Goal: Task Accomplishment & Management: Complete application form

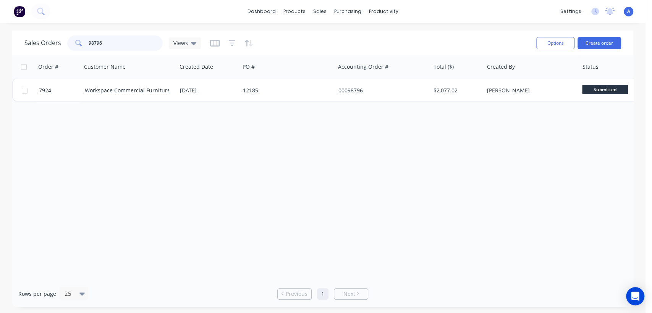
drag, startPoint x: 110, startPoint y: 44, endPoint x: 71, endPoint y: 35, distance: 39.6
click at [71, 36] on div "98796" at bounding box center [114, 43] width 95 height 15
type input "7491"
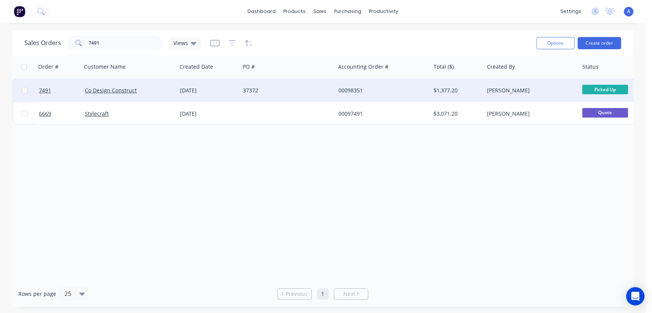
click at [274, 85] on div "37372" at bounding box center [287, 90] width 95 height 23
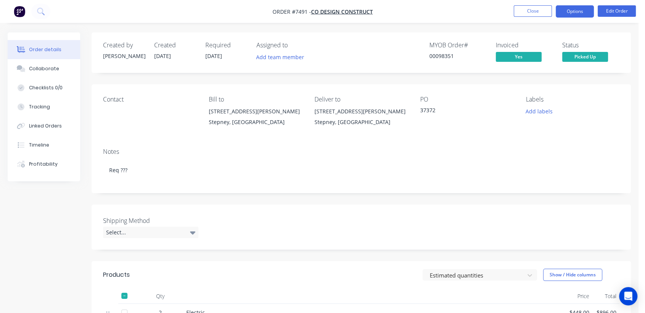
click at [571, 10] on button "Options" at bounding box center [575, 11] width 38 height 12
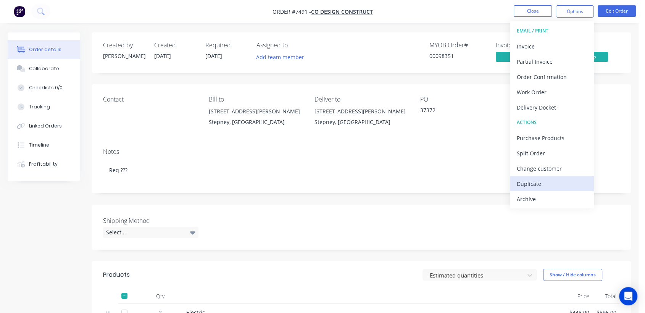
click at [541, 184] on div "Duplicate" at bounding box center [552, 183] width 70 height 11
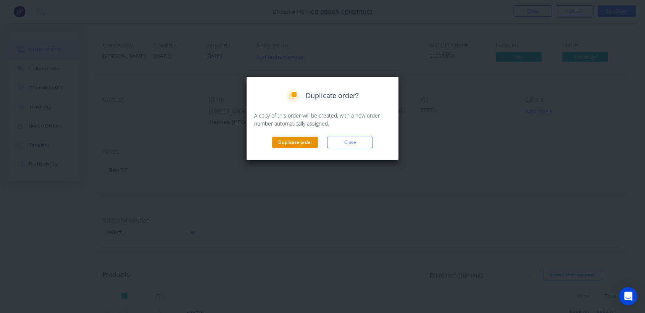
click at [308, 141] on button "Duplicate order" at bounding box center [295, 142] width 46 height 11
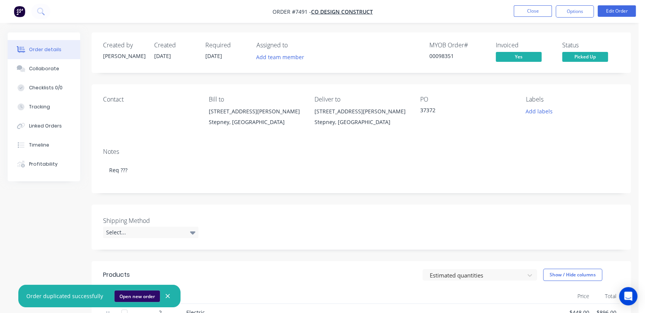
click at [141, 292] on button "Open new order" at bounding box center [137, 296] width 45 height 11
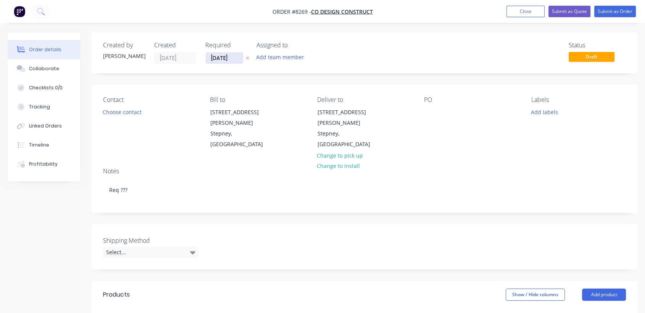
click at [233, 53] on input "[DATE]" at bounding box center [224, 57] width 37 height 11
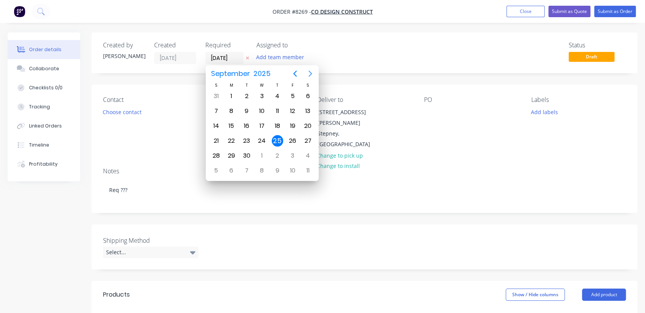
click at [314, 75] on icon "Next page" at bounding box center [310, 73] width 9 height 9
click at [313, 74] on icon "Next page" at bounding box center [310, 73] width 9 height 9
click at [265, 152] on div "31" at bounding box center [261, 155] width 11 height 11
type input "[DATE]"
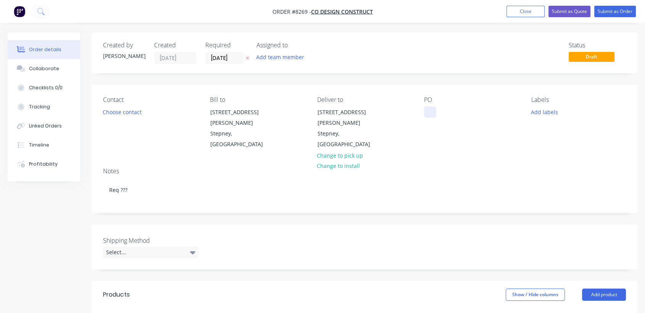
click at [427, 110] on div at bounding box center [430, 112] width 12 height 11
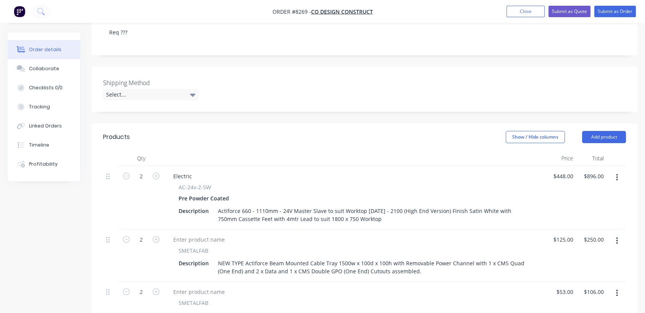
scroll to position [170, 0]
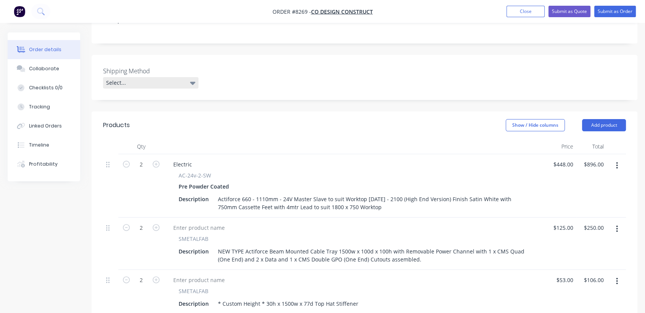
click at [157, 77] on div "Select..." at bounding box center [150, 82] width 95 height 11
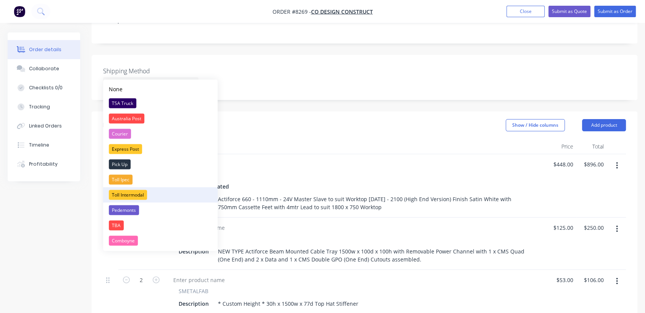
click at [142, 191] on div "Toll Intermodal" at bounding box center [128, 195] width 38 height 10
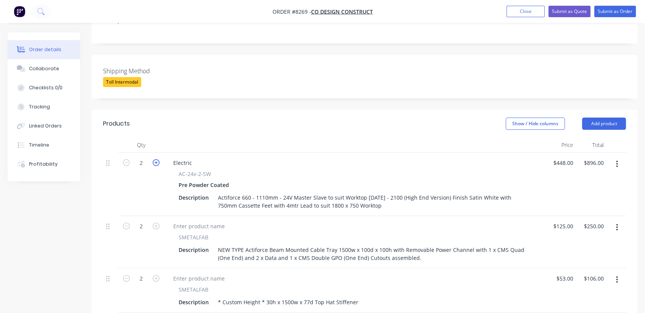
click at [157, 159] on icon "button" at bounding box center [156, 162] width 7 height 7
type input "3"
type input "$1,344.00"
click at [157, 159] on icon "button" at bounding box center [156, 162] width 7 height 7
type input "4"
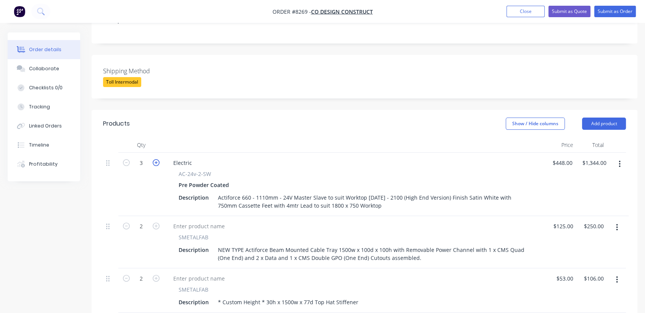
type input "$1,792.00"
click at [157, 159] on icon "button" at bounding box center [156, 162] width 7 height 7
type input "5"
type input "$2,240.00"
click at [123, 159] on icon "button" at bounding box center [126, 162] width 7 height 7
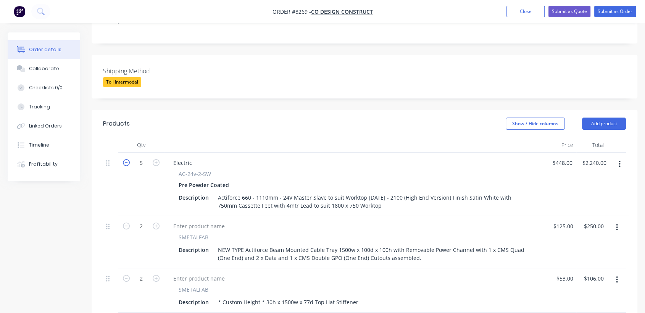
type input "4"
type input "$1,792.00"
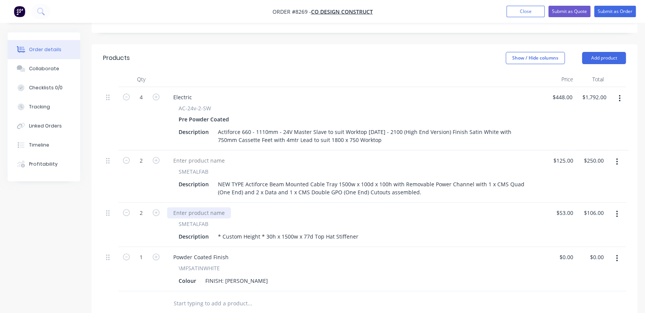
scroll to position [254, 0]
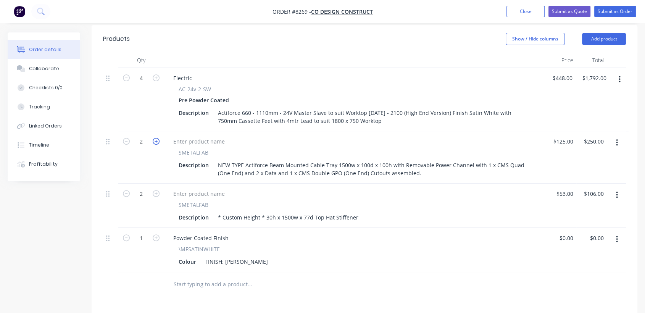
click at [155, 138] on icon "button" at bounding box center [156, 141] width 7 height 7
type input "3"
type input "$375.00"
click at [155, 138] on icon "button" at bounding box center [156, 141] width 7 height 7
type input "4"
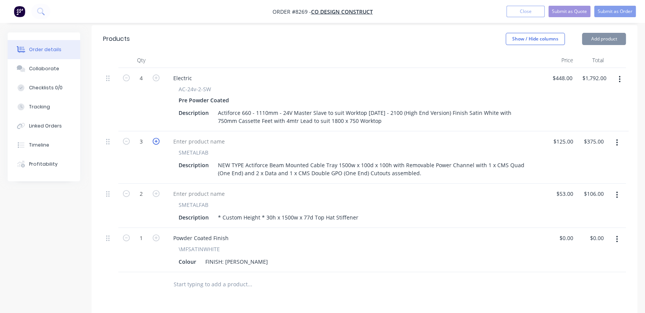
type input "$500.00"
click at [158, 190] on icon "button" at bounding box center [156, 193] width 7 height 7
type input "3"
type input "$159.00"
click at [158, 190] on icon "button" at bounding box center [156, 193] width 7 height 7
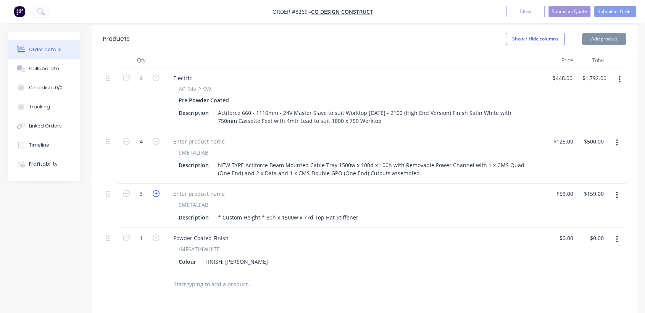
type input "4"
type input "$212.00"
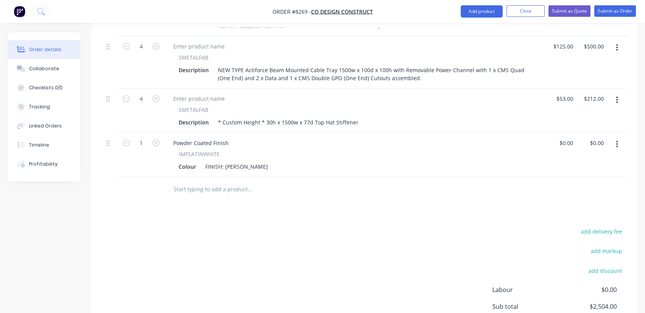
scroll to position [382, 0]
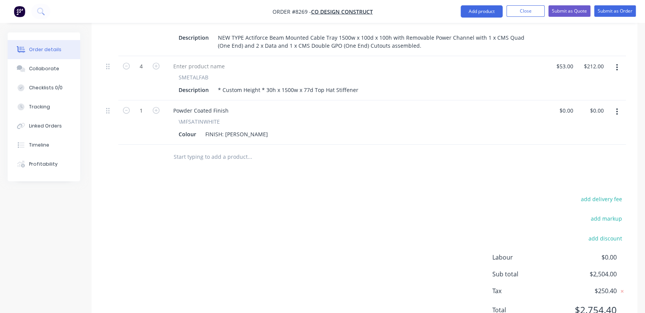
click at [204, 149] on input "text" at bounding box center [249, 156] width 153 height 15
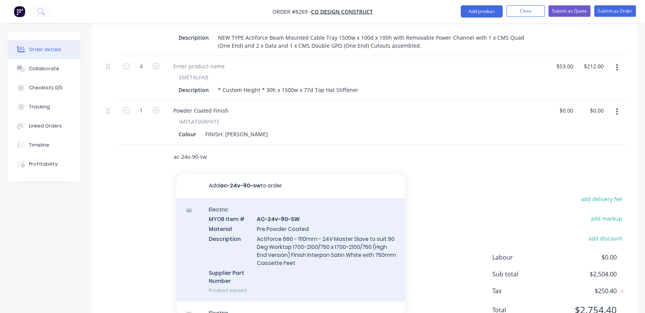
type input "ac-24v-90-sw"
click at [260, 248] on div "Electric MYOB Item # AC-24v-90-SW Material Pre Powder Coated Description Actifo…" at bounding box center [290, 249] width 229 height 103
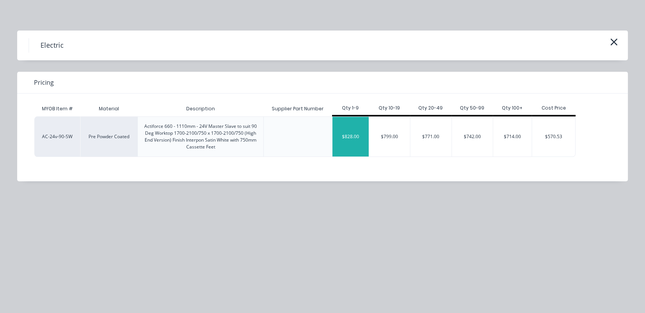
click at [354, 135] on div "$828.00" at bounding box center [351, 137] width 36 height 40
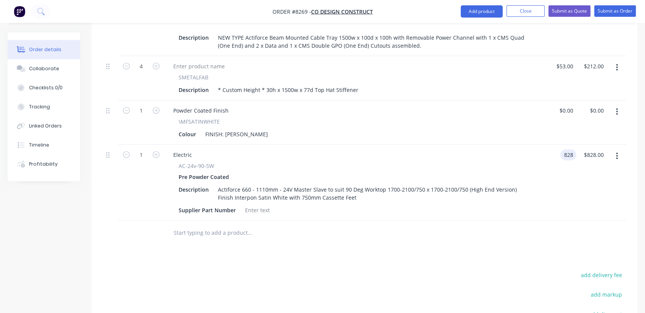
click at [564, 149] on div "828 828" at bounding box center [570, 154] width 13 height 11
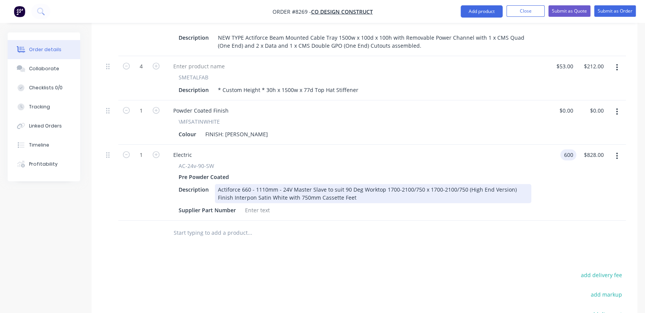
type input "$600.00"
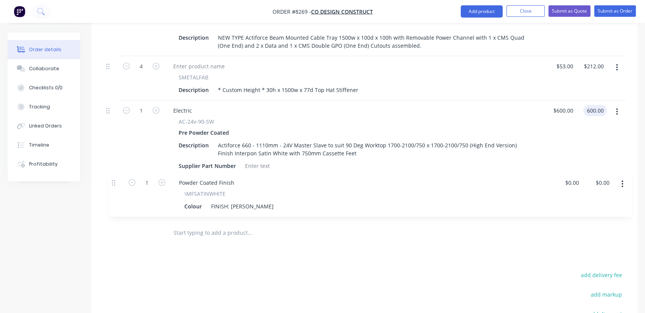
drag, startPoint x: 107, startPoint y: 100, endPoint x: 113, endPoint y: 186, distance: 85.8
click at [113, 186] on div "4 Electric AC-24v-2-SW Pre Powder Coated Description Actiforce 660 - 1110mm - 2…" at bounding box center [364, 80] width 523 height 280
type input "$600.00"
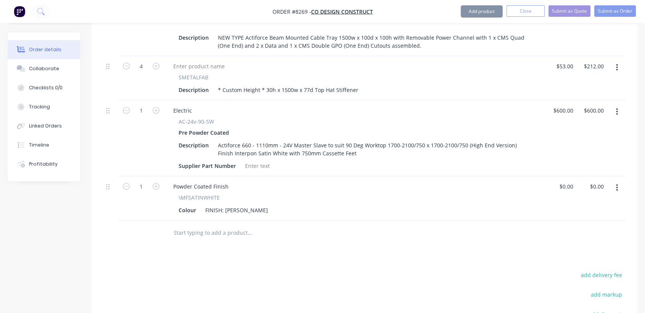
click at [217, 225] on input "text" at bounding box center [249, 232] width 153 height 15
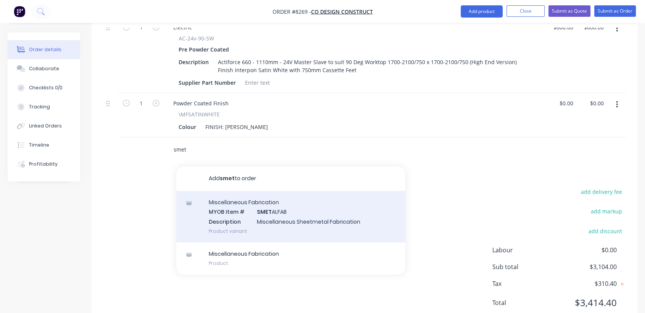
scroll to position [467, 0]
type input "smet"
click at [260, 200] on div "Miscellaneous Fabrication MYOB Item # SMET ALFAB Description Miscellaneous Shee…" at bounding box center [290, 215] width 229 height 52
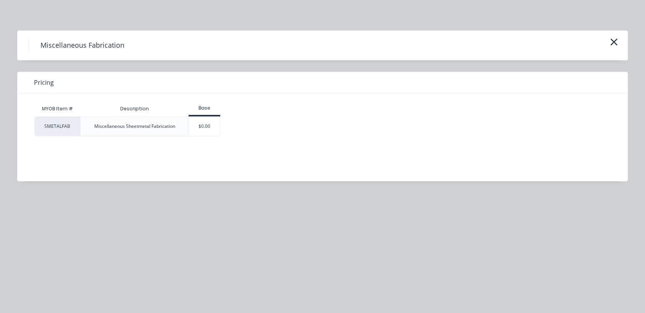
click at [217, 129] on div "$0.00" at bounding box center [204, 126] width 31 height 19
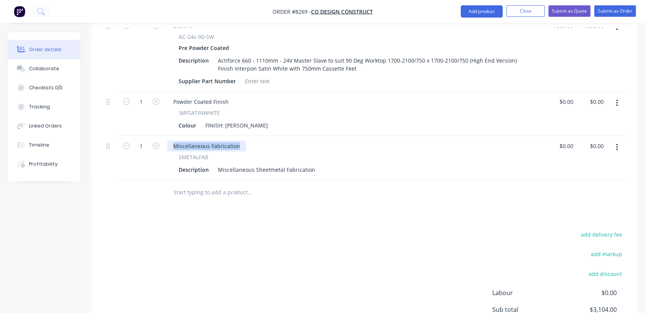
drag, startPoint x: 241, startPoint y: 132, endPoint x: 168, endPoint y: 124, distance: 73.0
click at [168, 124] on div "4 Electric AC-24v-2-SW Pre Powder Coated Description Actiforce 660 - 1110mm - 2…" at bounding box center [364, 18] width 523 height 325
click at [144, 180] on div at bounding box center [141, 192] width 46 height 25
click at [157, 142] on icon "button" at bounding box center [156, 145] width 7 height 7
type input "2"
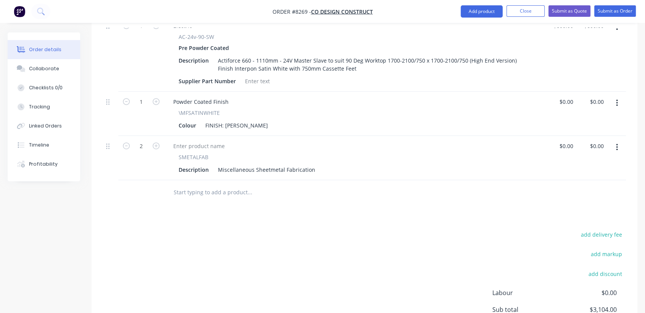
click at [617, 143] on icon "button" at bounding box center [617, 147] width 2 height 8
drag, startPoint x: 588, startPoint y: 173, endPoint x: 490, endPoint y: 160, distance: 99.0
click at [588, 177] on div "Duplicate" at bounding box center [590, 182] width 59 height 11
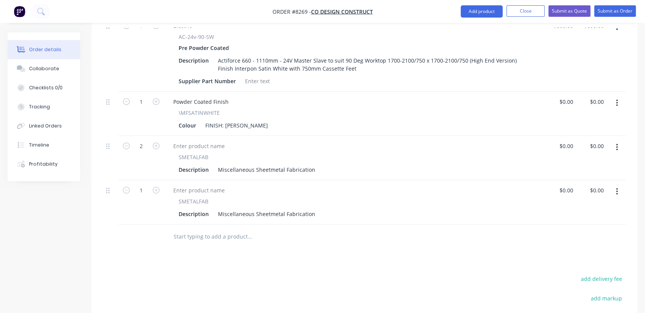
click at [221, 229] on input "text" at bounding box center [249, 236] width 153 height 15
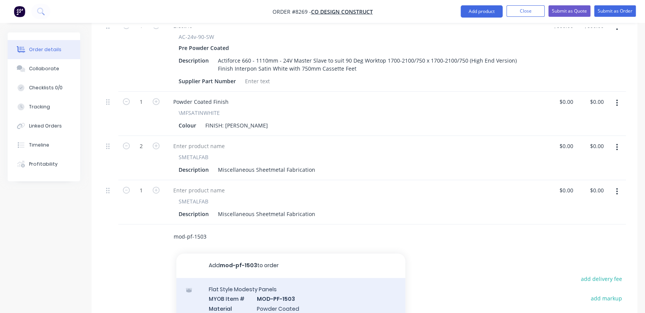
type input "mod-pf-1503"
click at [300, 292] on div "Flat Style Modesty Panels MYOB Item # MOD-PF-1503 Material Powder Coated Descri…" at bounding box center [290, 317] width 229 height 78
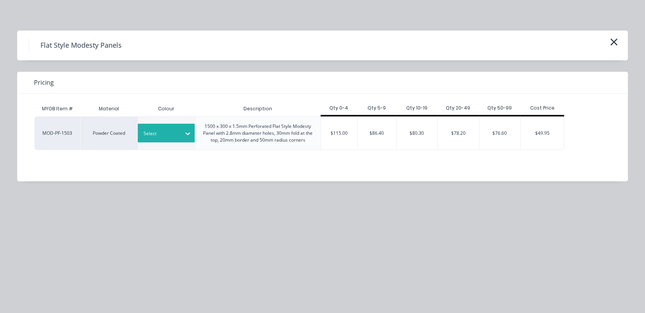
click at [186, 141] on div at bounding box center [188, 133] width 14 height 19
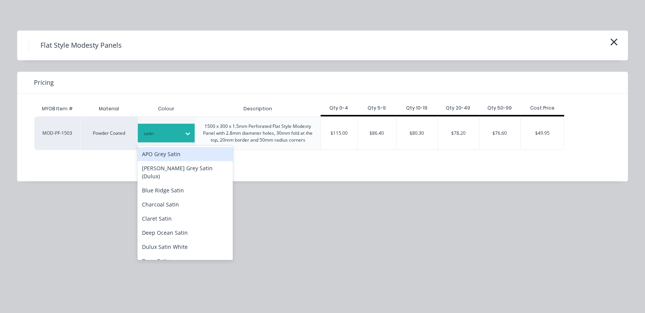
type input "satin w"
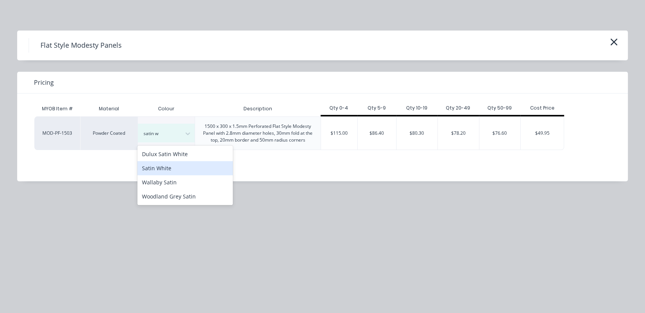
click at [189, 166] on div "Satin White" at bounding box center [184, 168] width 95 height 14
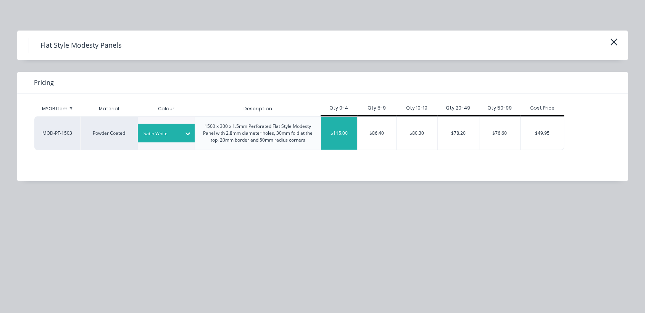
click at [335, 135] on div "$115.00" at bounding box center [339, 133] width 36 height 33
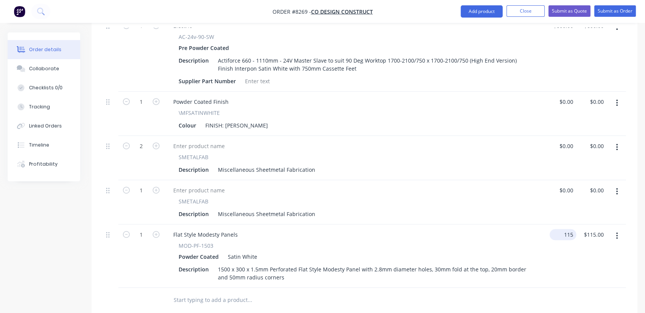
click at [563, 229] on div "115 $115.00" at bounding box center [563, 234] width 27 height 11
type input "$95.00"
type input "95.00"
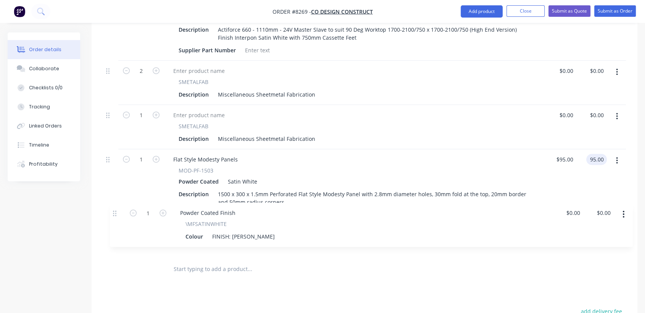
drag, startPoint x: 109, startPoint y: 91, endPoint x: 118, endPoint y: 215, distance: 124.0
click at [118, 215] on div "4 Electric AC-24v-2-SW Pre Powder Coated Description Actiforce 660 - 1110mm - 2…" at bounding box center [364, 41] width 523 height 432
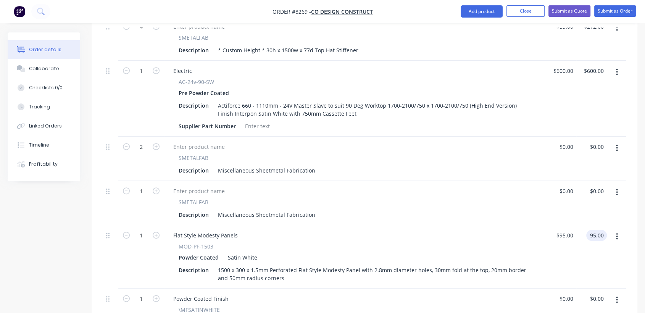
scroll to position [412, 0]
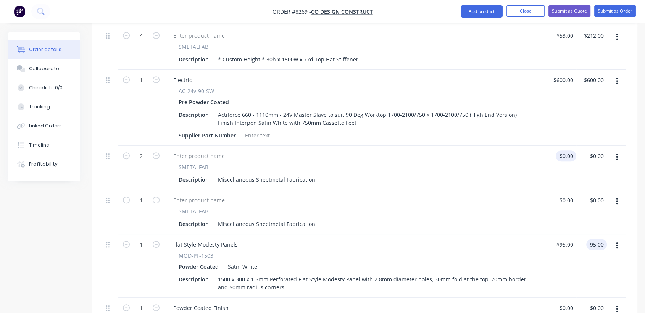
type input "0"
type input "$95.00"
click at [571, 150] on input "0" at bounding box center [572, 155] width 9 height 11
type input "$48.00"
type input "$96.00"
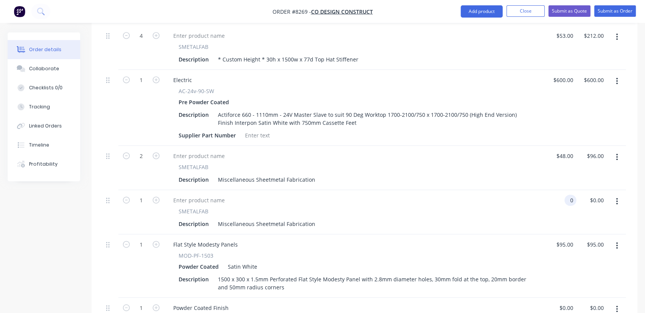
click at [568, 195] on input "0" at bounding box center [572, 200] width 9 height 11
type input "$116.00"
click at [565, 239] on div "95 $95.00" at bounding box center [565, 244] width 24 height 11
type input "$95.00"
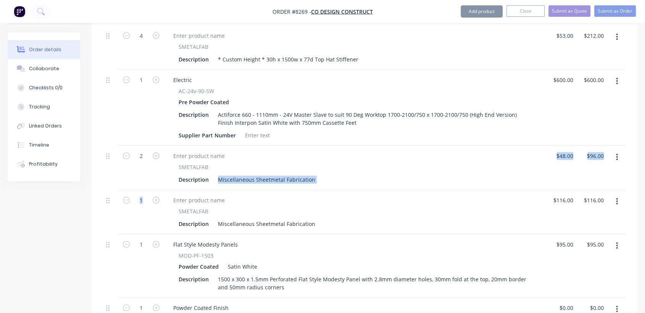
drag, startPoint x: 217, startPoint y: 166, endPoint x: 342, endPoint y: 179, distance: 125.9
click at [342, 179] on div "4 Electric AC-24v-2-SW Pre Powder Coated Description Actiforce 660 - 1110mm - 2…" at bounding box center [364, 126] width 523 height 432
click at [340, 177] on div "SMETALFAB Description Miscellaneous Sheetmetal Fabrication" at bounding box center [355, 168] width 382 height 44
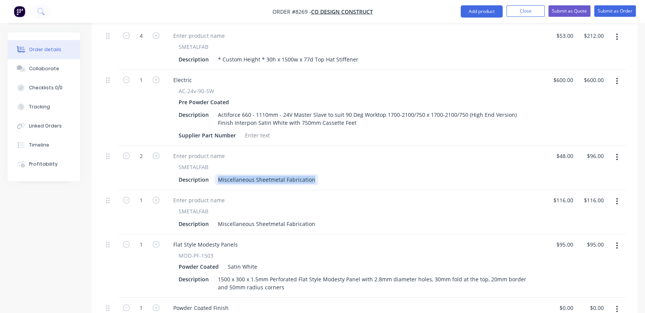
drag, startPoint x: 312, startPoint y: 170, endPoint x: 212, endPoint y: 157, distance: 101.2
click at [212, 163] on div "SMETALFAB Description Miscellaneous Sheetmetal Fabrication" at bounding box center [355, 174] width 376 height 22
paste div
click at [221, 174] on div "- * Custom Height * 30h x 1300w x 77d Top Hat Stiffener to suit" at bounding box center [299, 179] width 168 height 11
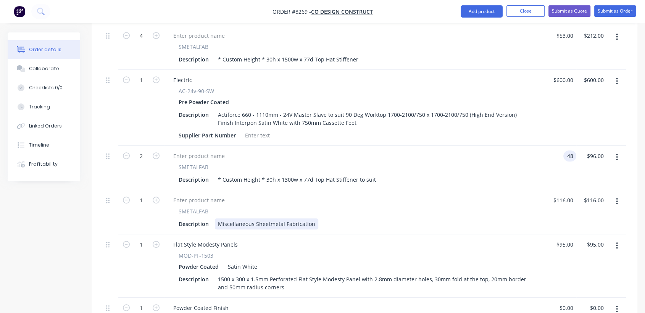
type input "$48.00"
drag, startPoint x: 216, startPoint y: 212, endPoint x: 323, endPoint y: 220, distance: 106.4
click at [323, 220] on div "SMETALFAB Description Miscellaneous Sheetmetal Fabrication" at bounding box center [355, 212] width 382 height 44
paste div
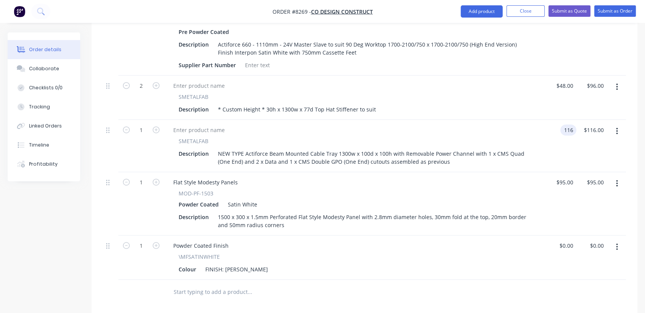
scroll to position [498, 0]
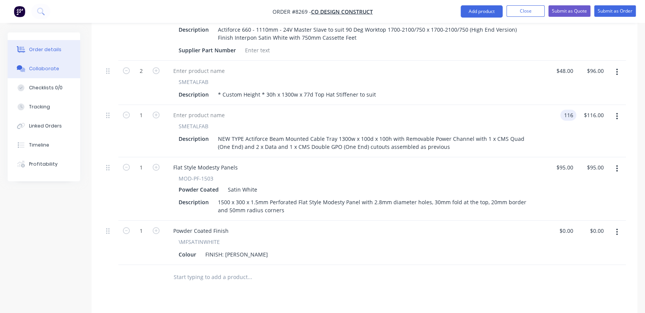
type input "$116.00"
click at [66, 72] on button "Collaborate" at bounding box center [44, 68] width 73 height 19
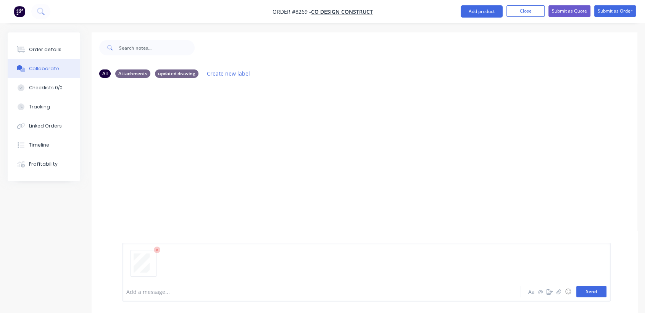
drag, startPoint x: 594, startPoint y: 288, endPoint x: 587, endPoint y: 288, distance: 7.3
click at [594, 288] on button "Send" at bounding box center [592, 291] width 30 height 11
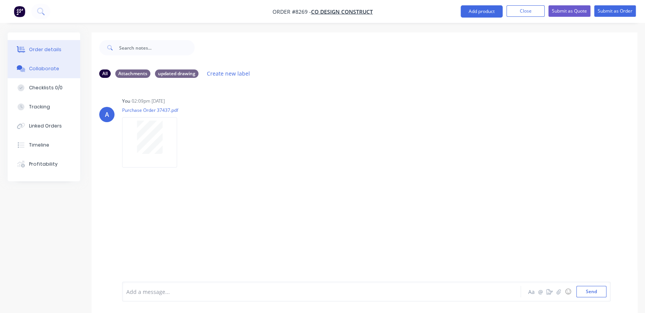
click at [48, 50] on div "Order details" at bounding box center [45, 49] width 32 height 7
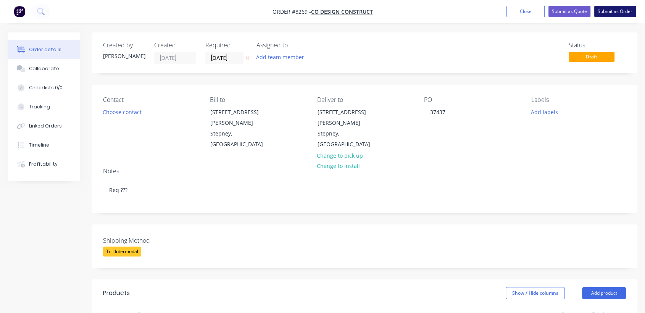
click at [624, 10] on button "Submit as Order" at bounding box center [615, 11] width 42 height 11
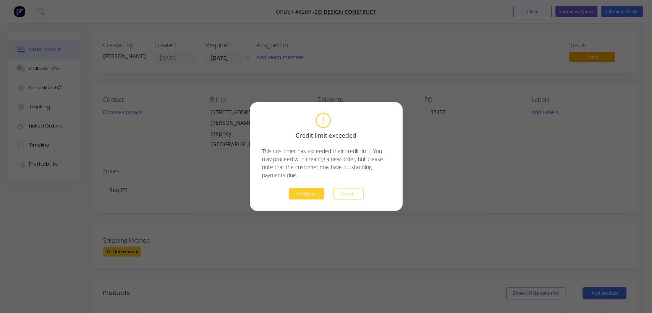
click at [306, 196] on button "Continue" at bounding box center [306, 193] width 35 height 11
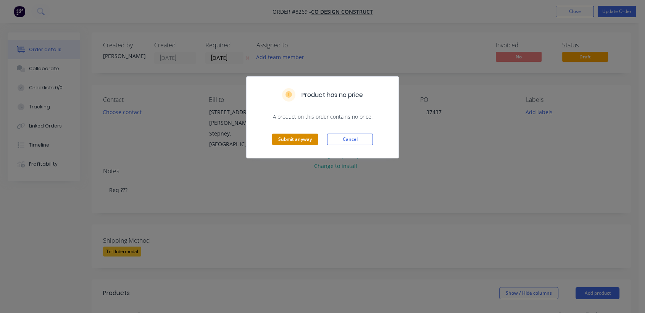
click at [305, 139] on button "Submit anyway" at bounding box center [295, 139] width 46 height 11
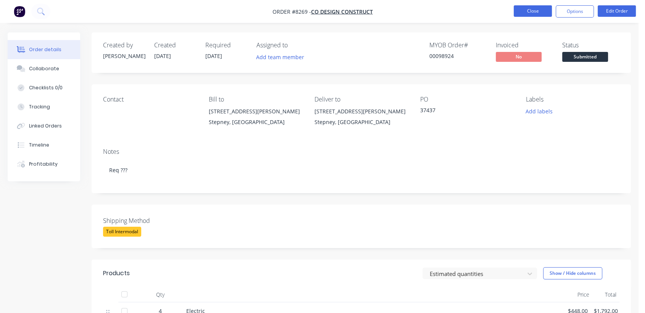
click at [532, 13] on button "Close" at bounding box center [533, 10] width 38 height 11
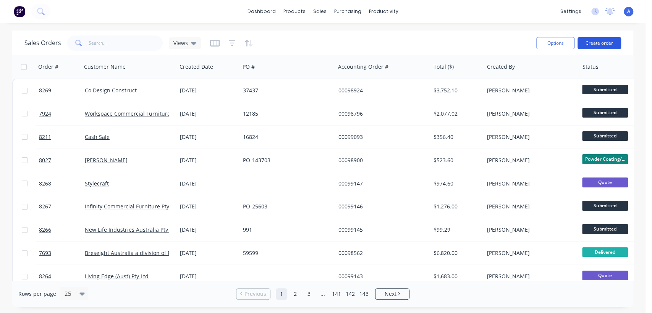
click at [590, 44] on button "Create order" at bounding box center [599, 43] width 44 height 12
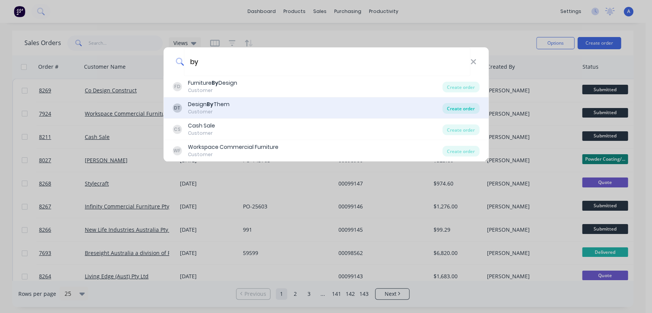
type input "by"
click at [455, 107] on div "Create order" at bounding box center [460, 108] width 37 height 11
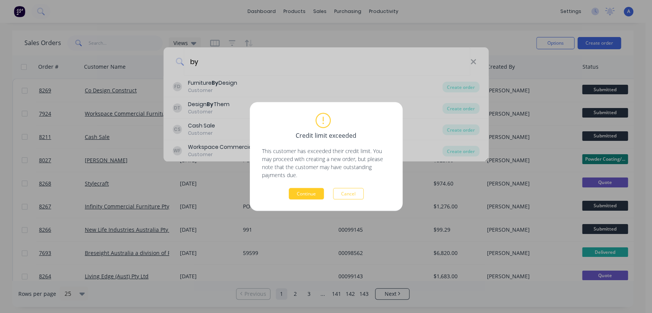
click at [312, 196] on button "Continue" at bounding box center [306, 193] width 35 height 11
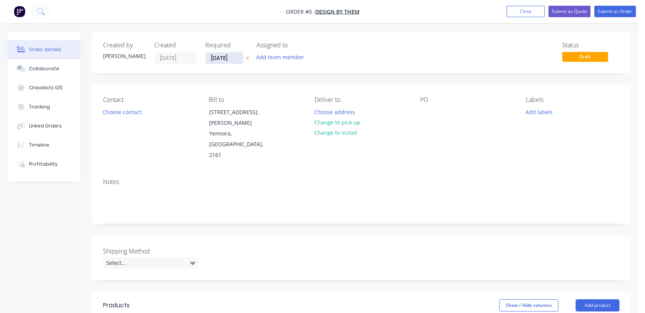
click at [239, 56] on input "[DATE]" at bounding box center [224, 57] width 37 height 11
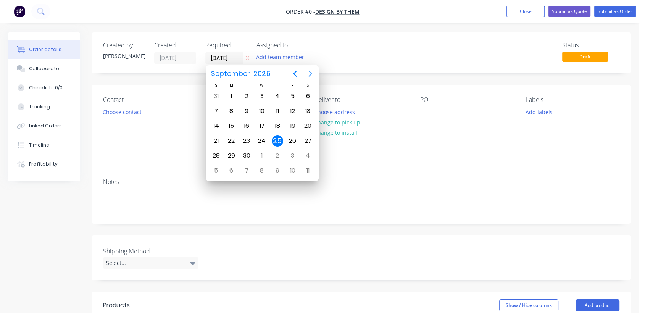
click at [312, 72] on icon "Next page" at bounding box center [310, 73] width 9 height 9
click at [263, 153] on div "31" at bounding box center [261, 155] width 11 height 11
type input "[DATE]"
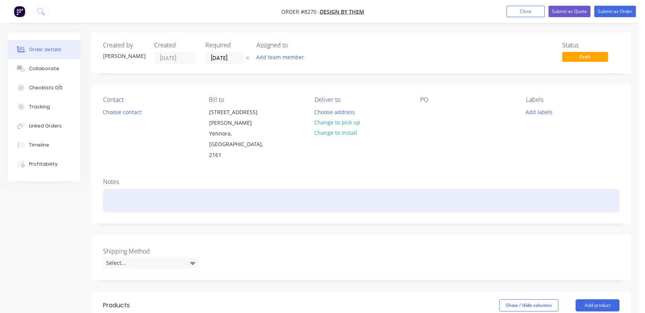
click at [125, 189] on div at bounding box center [361, 200] width 517 height 23
drag, startPoint x: 130, startPoint y: 178, endPoint x: 121, endPoint y: 178, distance: 9.2
click at [121, 189] on div "Req 26/9 - Table due to TSA 26/9" at bounding box center [361, 200] width 517 height 23
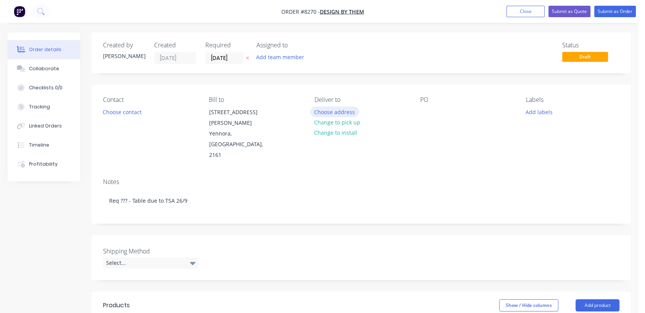
click at [328, 110] on button "Choose address" at bounding box center [334, 112] width 49 height 10
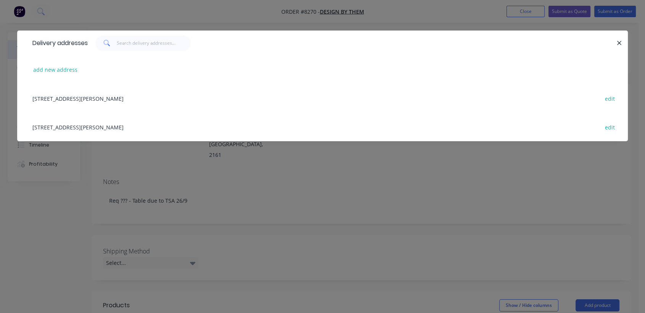
click at [102, 126] on div "[STREET_ADDRESS][PERSON_NAME] edit" at bounding box center [323, 127] width 588 height 29
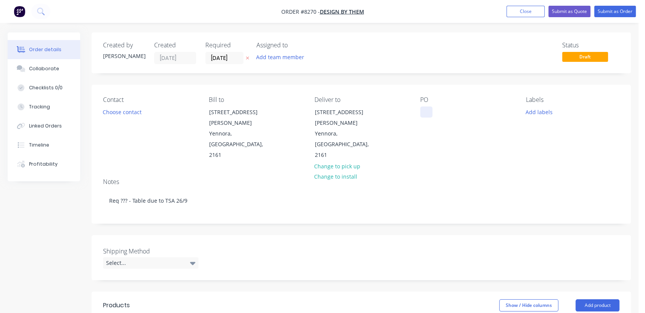
click at [425, 112] on div at bounding box center [426, 112] width 12 height 11
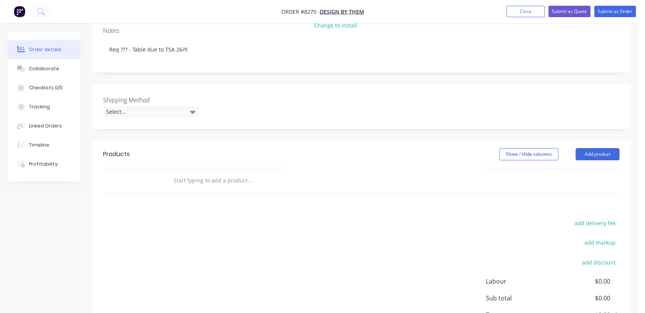
scroll to position [170, 0]
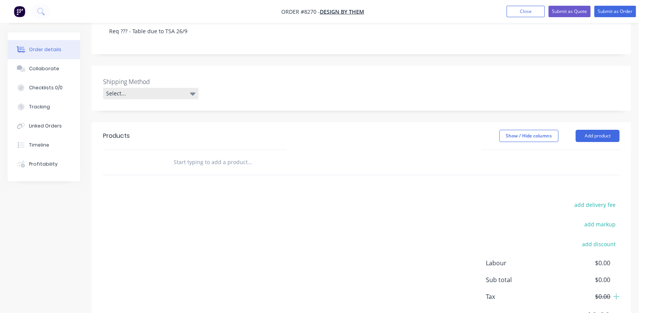
click at [127, 88] on div "Select..." at bounding box center [150, 93] width 95 height 11
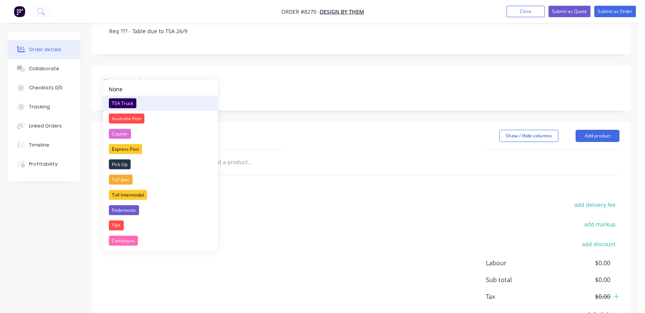
click at [126, 102] on div "TSA Truck" at bounding box center [122, 103] width 27 height 10
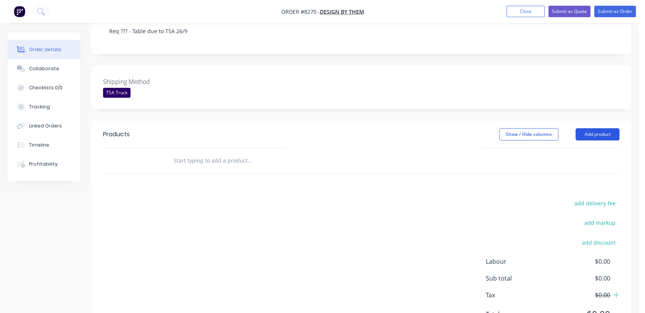
click at [604, 128] on button "Add product" at bounding box center [598, 134] width 44 height 12
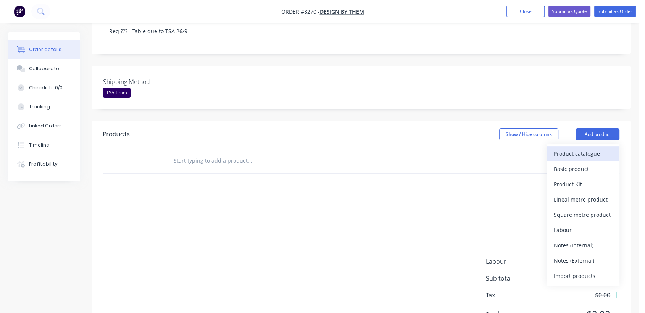
click at [577, 148] on div "Product catalogue" at bounding box center [583, 153] width 59 height 11
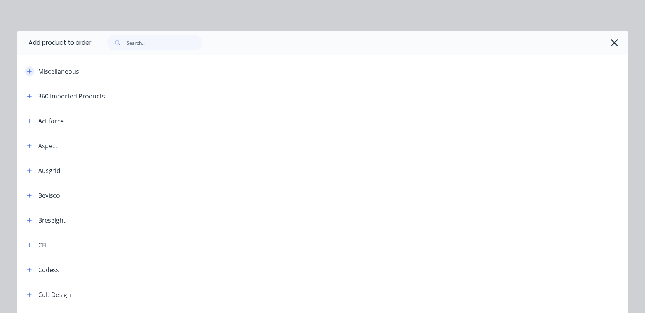
click at [27, 69] on icon "button" at bounding box center [29, 71] width 5 height 5
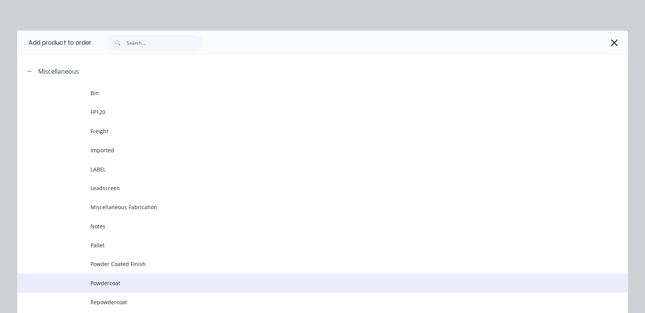
click at [119, 287] on td "Powdercoat" at bounding box center [359, 283] width 538 height 19
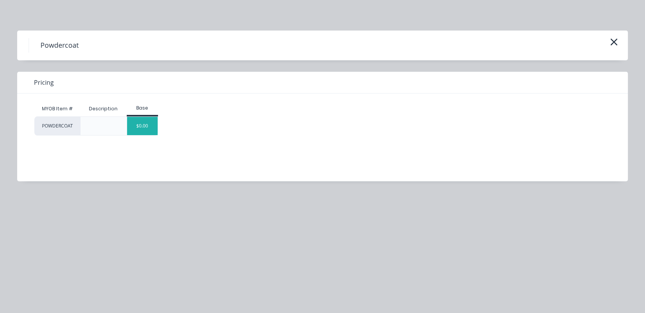
click at [139, 131] on div "$0.00" at bounding box center [142, 126] width 31 height 18
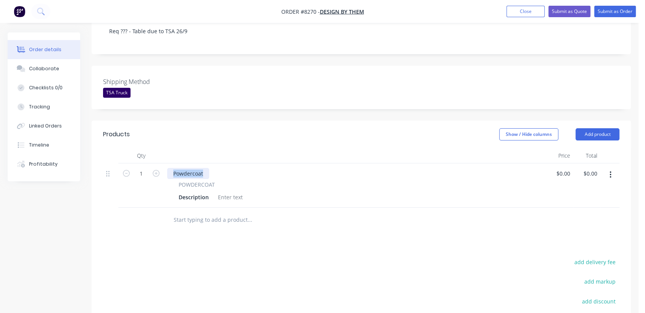
drag, startPoint x: 207, startPoint y: 151, endPoint x: 170, endPoint y: 154, distance: 36.4
click at [168, 168] on div "Powdercoat" at bounding box center [188, 173] width 42 height 11
click at [232, 192] on div at bounding box center [230, 197] width 31 height 11
paste div
type input "$0.00"
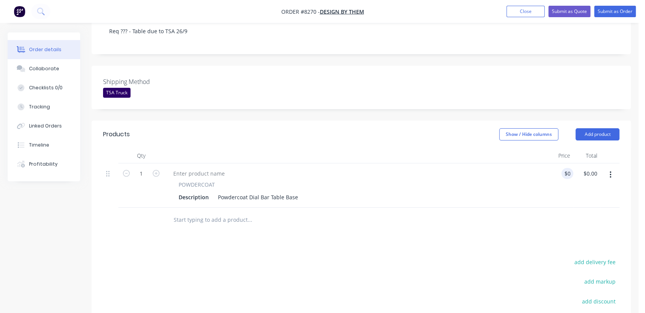
click at [222, 212] on input "text" at bounding box center [249, 219] width 153 height 15
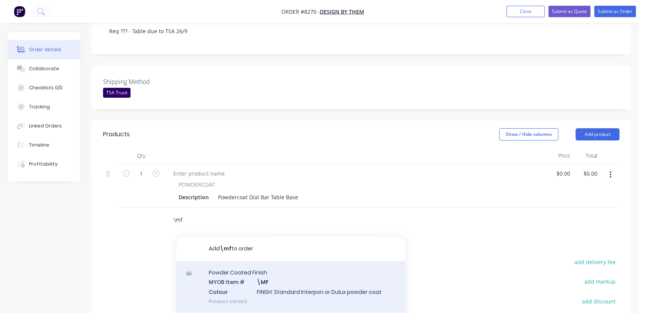
type input "\mf"
click at [281, 265] on div "Powder Coated Finish MYOB Item # \MF Colour FINISH: Standard Interpon or Dulux …" at bounding box center [290, 287] width 229 height 52
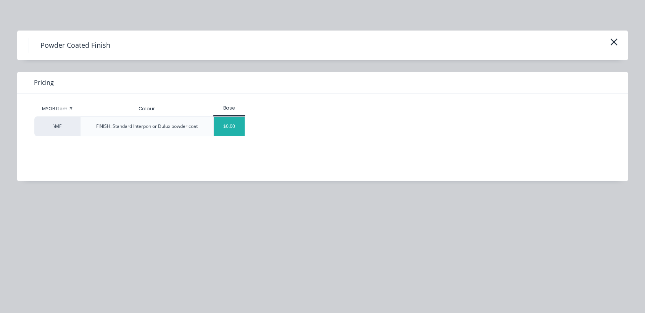
click at [224, 132] on div "$0.00" at bounding box center [229, 126] width 31 height 19
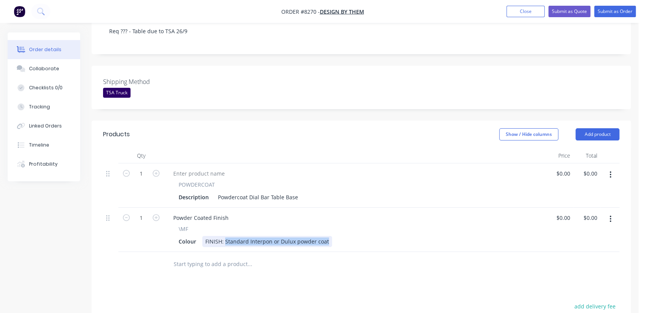
drag, startPoint x: 225, startPoint y: 218, endPoint x: 384, endPoint y: 233, distance: 160.2
click at [384, 233] on div "Qty Price Total 1 POWDERCOAT Description Powdercoat Dial Bar Table Base $0.00 $…" at bounding box center [362, 212] width 540 height 129
click at [287, 236] on div "FINISH: Dulux Territory Red Matt" at bounding box center [246, 241] width 89 height 11
type input "$0.00"
click at [226, 257] on input "text" at bounding box center [249, 264] width 153 height 15
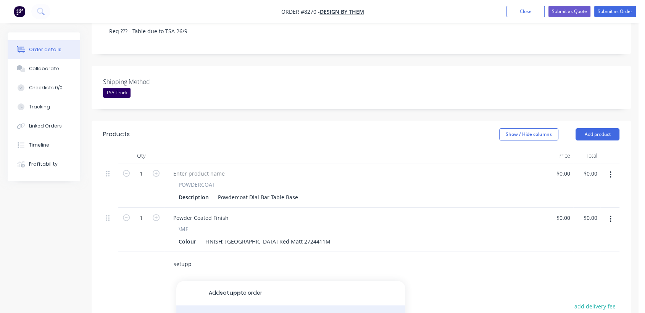
type input "setupp"
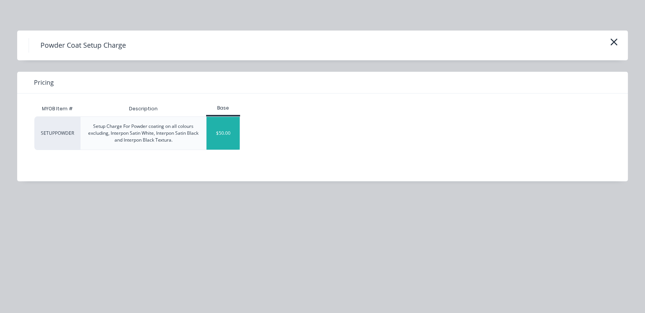
click at [228, 136] on div "$50.00" at bounding box center [223, 133] width 33 height 33
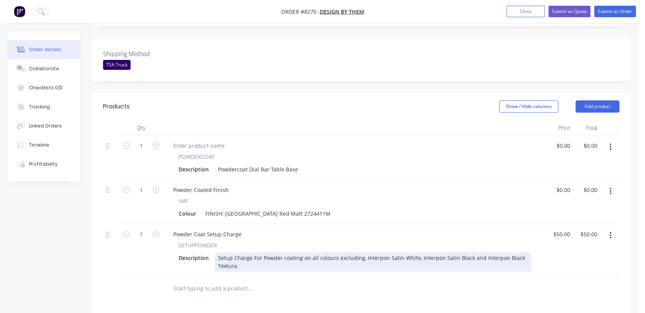
scroll to position [212, 0]
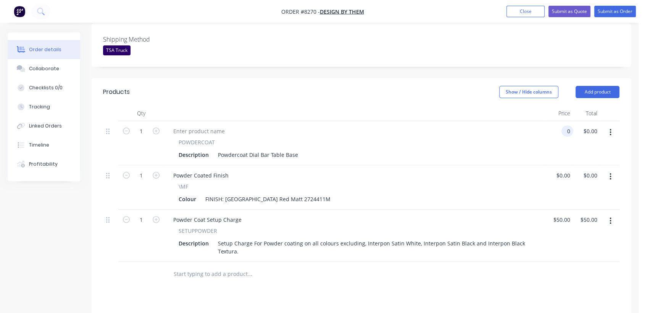
click at [571, 126] on input "0" at bounding box center [569, 131] width 9 height 11
type input "$75.00"
click at [44, 69] on div "Collaborate" at bounding box center [44, 68] width 30 height 7
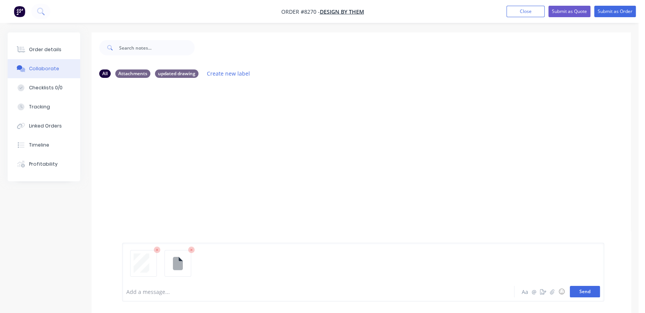
click at [591, 292] on button "Send" at bounding box center [585, 291] width 30 height 11
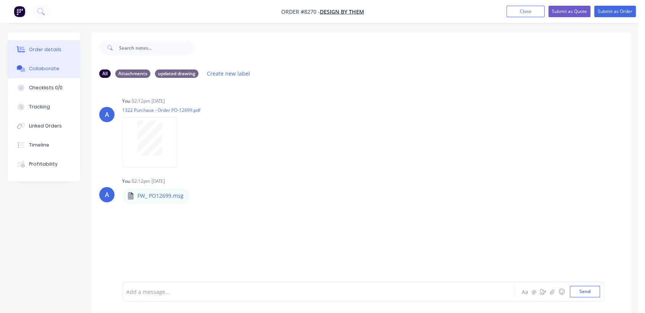
click at [58, 48] on div "Order details" at bounding box center [45, 49] width 32 height 7
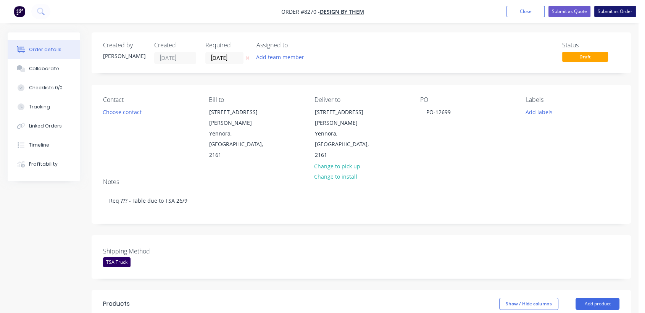
click at [608, 10] on button "Submit as Order" at bounding box center [615, 11] width 42 height 11
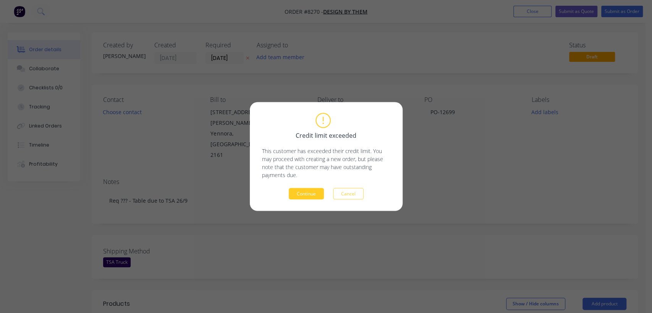
click at [300, 197] on button "Continue" at bounding box center [306, 193] width 35 height 11
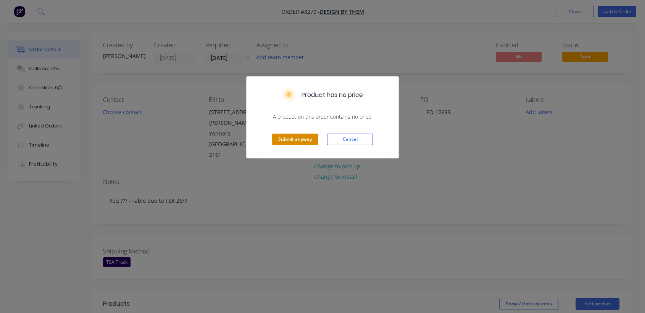
click at [315, 138] on button "Submit anyway" at bounding box center [295, 139] width 46 height 11
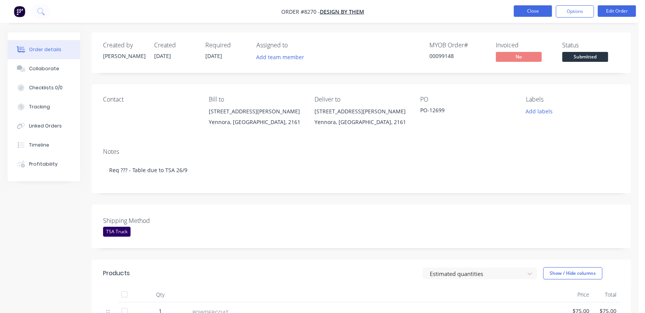
click at [531, 11] on button "Close" at bounding box center [533, 10] width 38 height 11
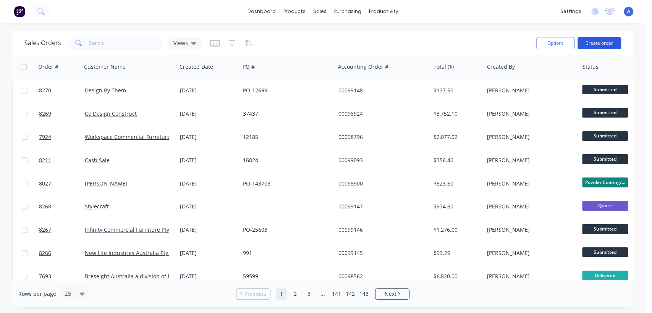
click at [612, 39] on button "Create order" at bounding box center [599, 43] width 44 height 12
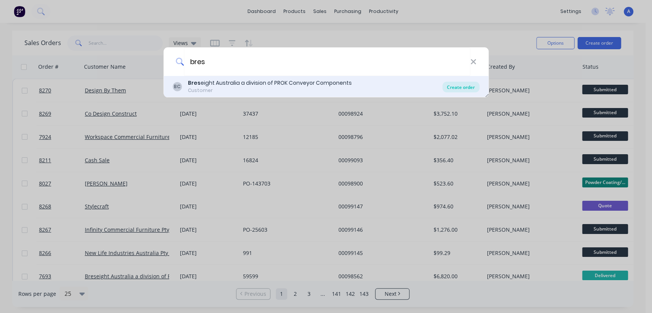
type input "bres"
drag, startPoint x: 456, startPoint y: 82, endPoint x: 452, endPoint y: 82, distance: 4.2
click at [456, 82] on div "Create order" at bounding box center [460, 87] width 37 height 11
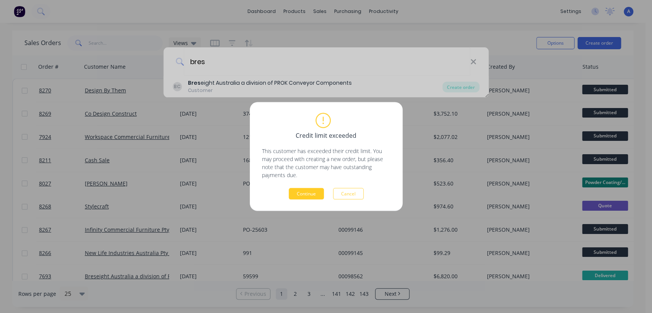
click at [312, 190] on button "Continue" at bounding box center [306, 193] width 35 height 11
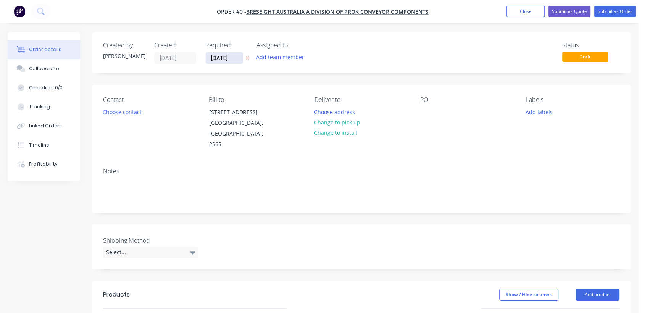
click at [237, 57] on input "[DATE]" at bounding box center [224, 57] width 37 height 11
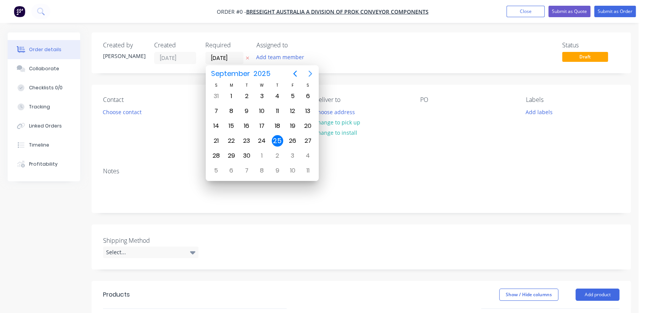
click at [304, 71] on button "Next page" at bounding box center [310, 73] width 15 height 15
click at [305, 71] on button "Next page" at bounding box center [310, 73] width 15 height 15
click at [258, 153] on div "31" at bounding box center [261, 155] width 11 height 11
type input "[DATE]"
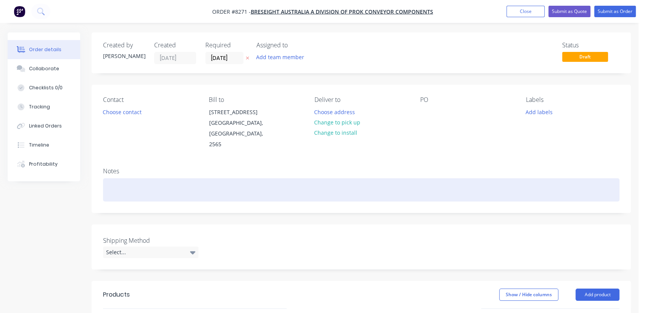
click at [133, 178] on div at bounding box center [361, 189] width 517 height 23
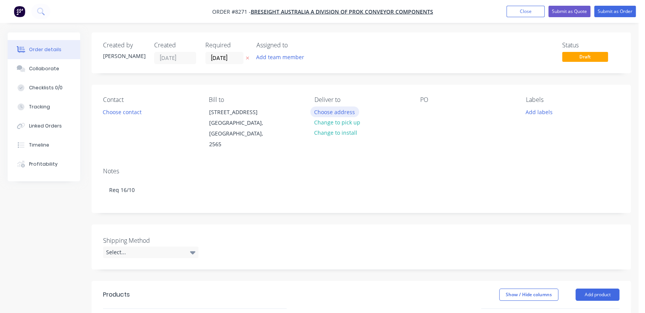
click at [324, 113] on button "Choose address" at bounding box center [334, 112] width 49 height 10
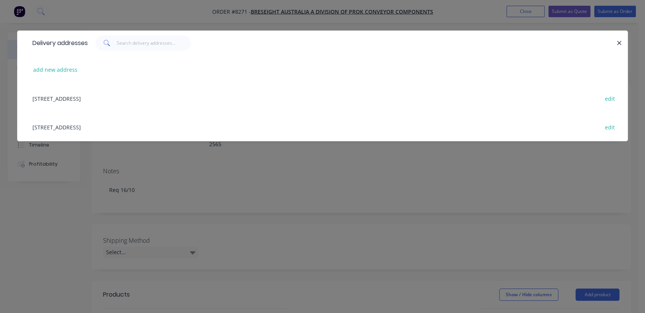
click at [118, 124] on div "[STREET_ADDRESS] edit" at bounding box center [323, 127] width 588 height 29
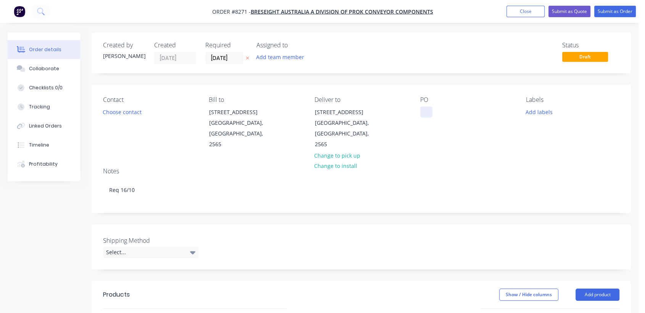
click at [427, 111] on div at bounding box center [426, 112] width 12 height 11
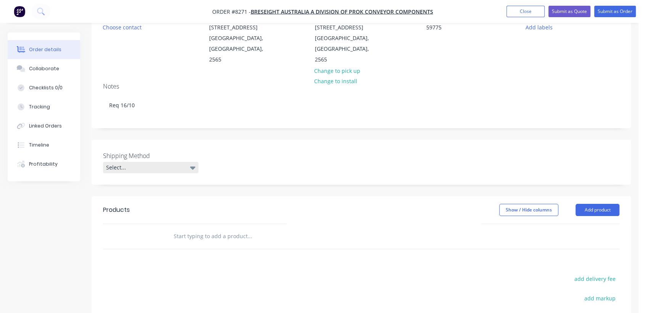
click at [146, 162] on div "Select..." at bounding box center [150, 167] width 95 height 11
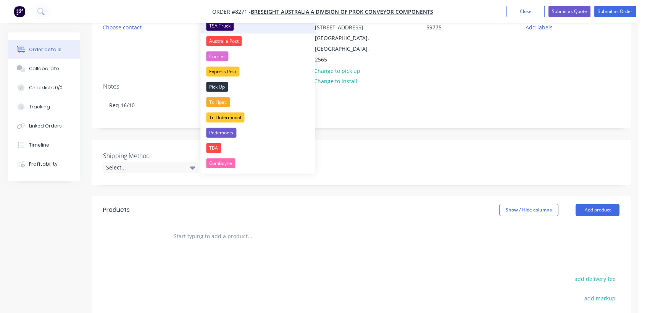
click at [225, 25] on div "TSA Truck" at bounding box center [219, 26] width 27 height 10
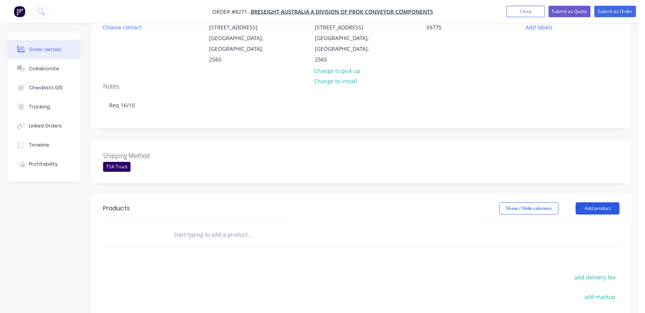
click at [602, 202] on button "Add product" at bounding box center [598, 208] width 44 height 12
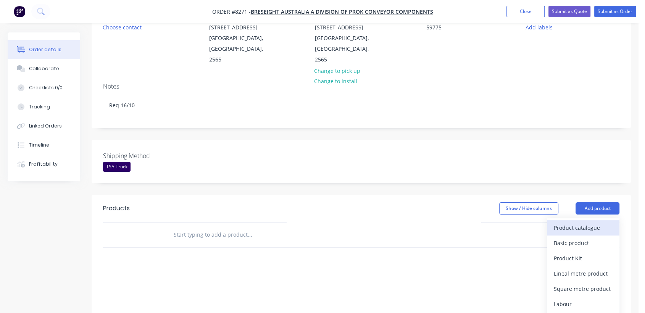
click at [562, 222] on div "Product catalogue" at bounding box center [583, 227] width 59 height 11
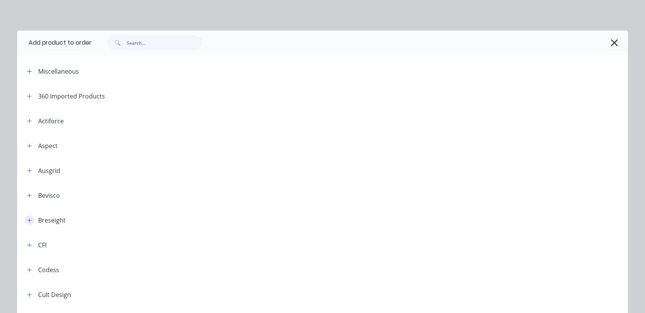
click at [27, 219] on icon "button" at bounding box center [29, 220] width 5 height 5
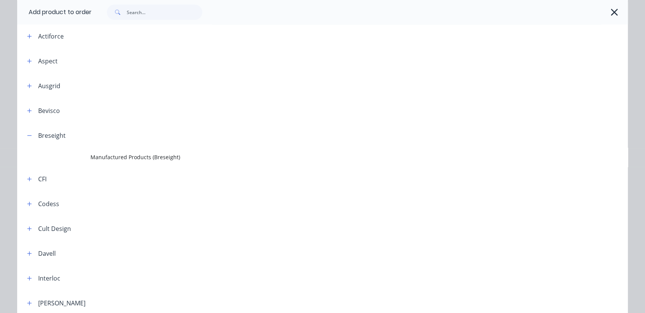
drag, startPoint x: 143, startPoint y: 153, endPoint x: 137, endPoint y: 138, distance: 16.2
click at [143, 153] on span "Manufactured Products (Breseight)" at bounding box center [305, 157] width 430 height 8
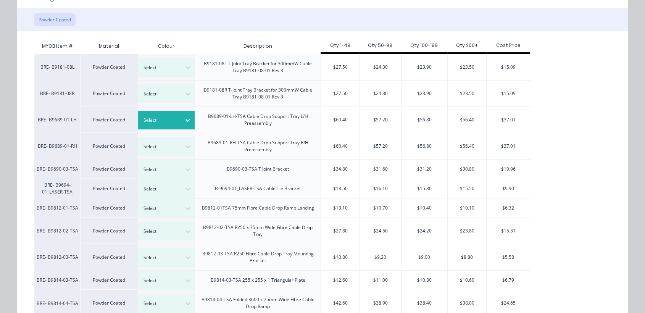
click at [176, 118] on div "Select" at bounding box center [159, 120] width 43 height 10
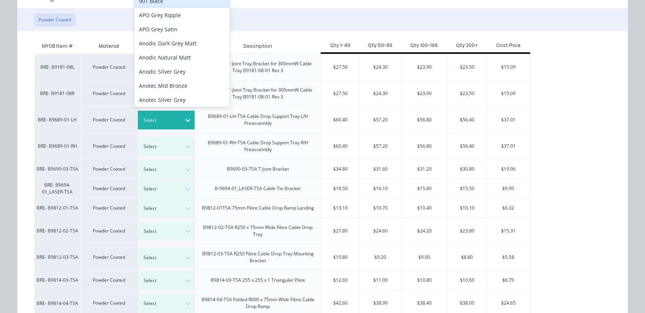
scroll to position [74, 0]
type input "apo"
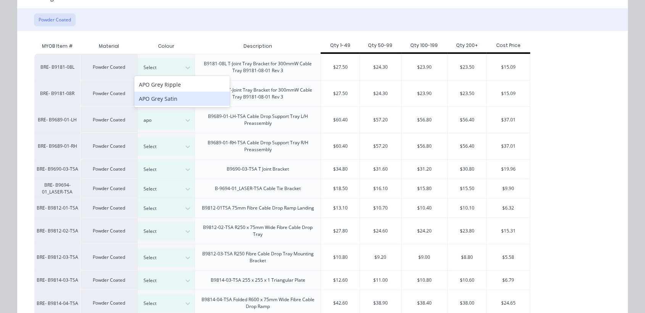
click at [182, 99] on div "APO Grey Satin" at bounding box center [181, 99] width 95 height 14
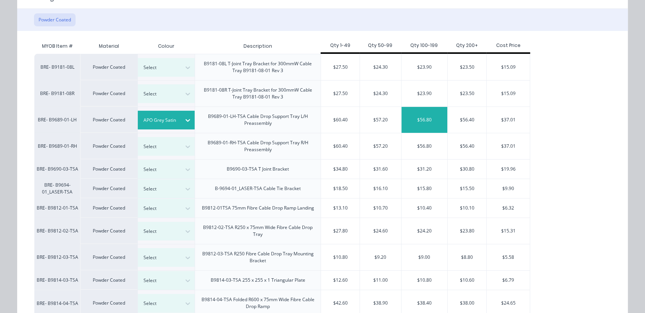
click at [426, 116] on div "$56.80" at bounding box center [425, 120] width 46 height 26
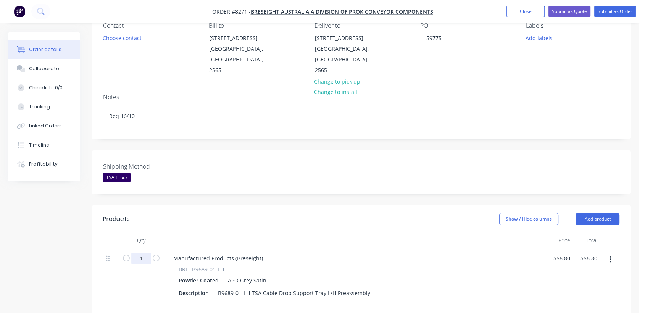
click at [144, 253] on input "1" at bounding box center [141, 258] width 20 height 11
type input "100"
type input "$5,680.00"
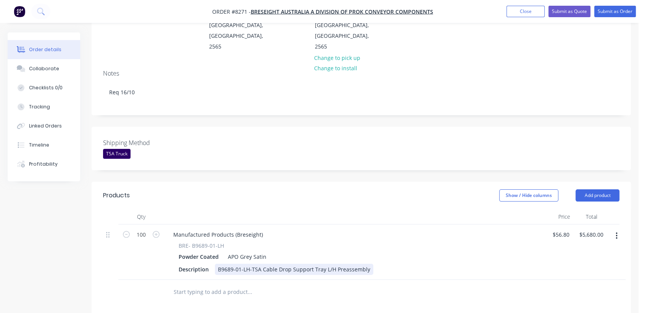
scroll to position [159, 0]
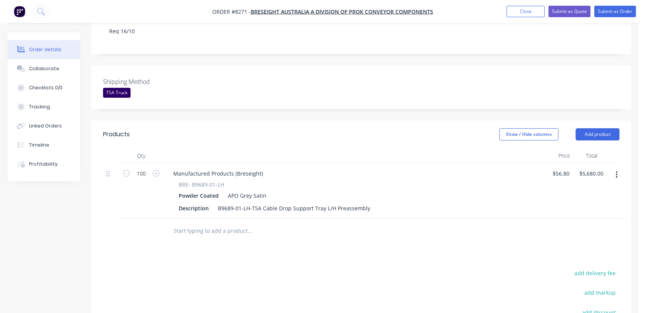
click at [216, 224] on input "text" at bounding box center [249, 230] width 153 height 15
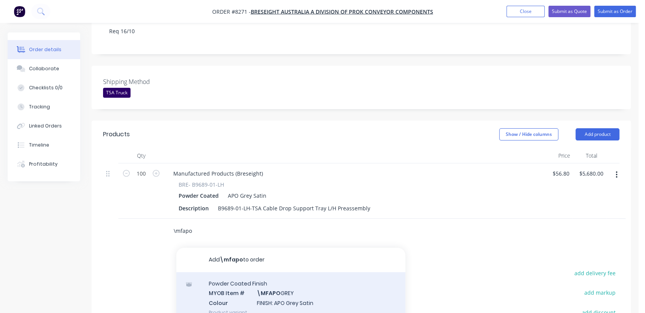
type input "\mfapo"
click at [288, 285] on div "Powder Coated Finish MYOB Item # \MFAPO GREY Colour FINISH: APO Grey Satin Prod…" at bounding box center [290, 298] width 229 height 52
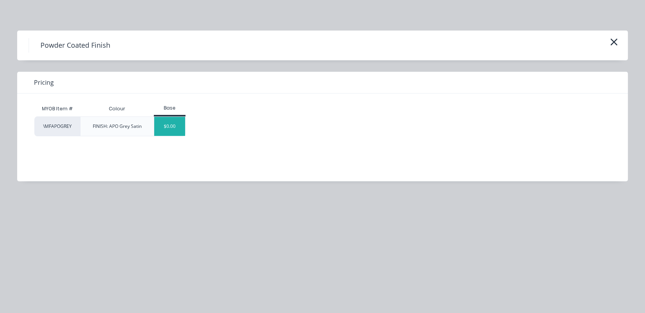
click at [173, 129] on div "$0.00" at bounding box center [169, 126] width 31 height 19
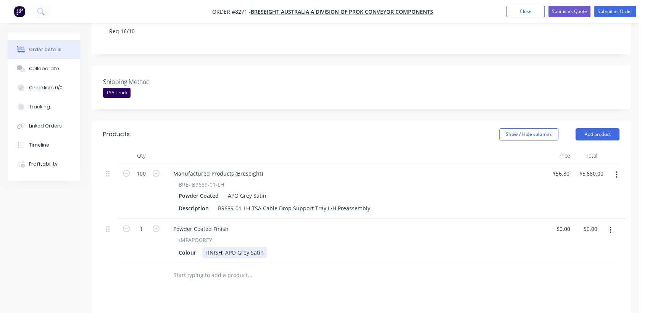
click at [262, 247] on div "FINISH: APO Grey Satin" at bounding box center [234, 252] width 65 height 11
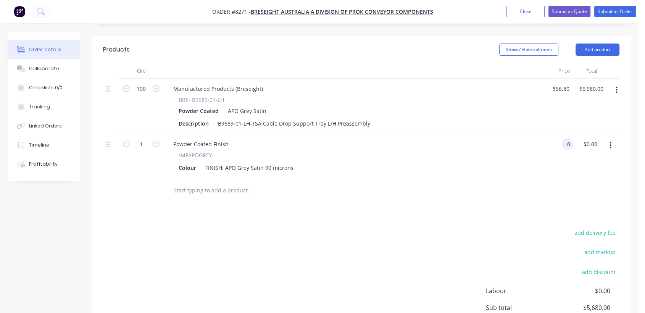
scroll to position [244, 0]
type input "$0.00"
click at [217, 183] on input "text" at bounding box center [249, 190] width 153 height 15
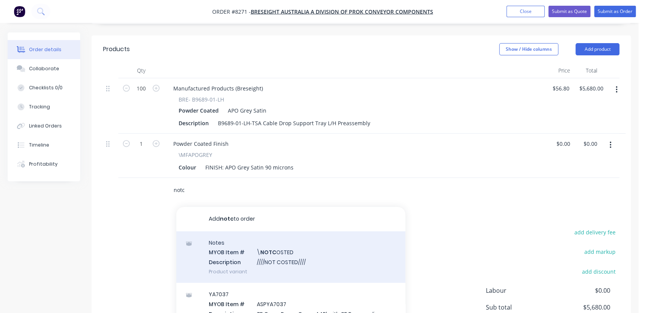
type input "notc"
click at [305, 252] on div "Notes MYOB Item # \ NOTC OSTED Description ////NOT COSTED//// Product variant" at bounding box center [290, 257] width 229 height 52
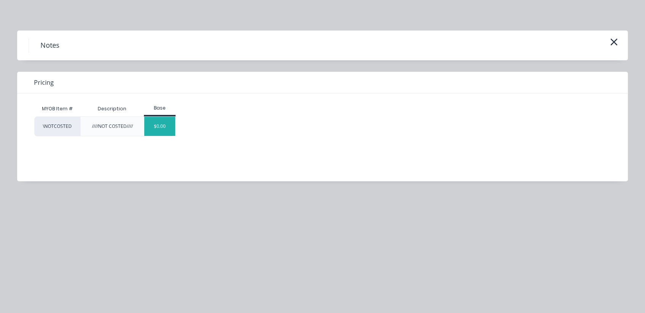
click at [165, 128] on div "$0.00" at bounding box center [159, 126] width 31 height 19
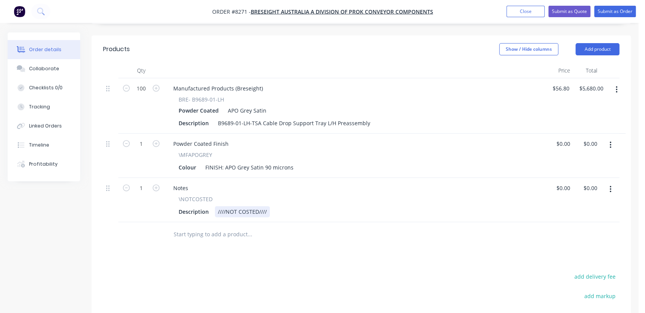
click at [267, 206] on div "////NOT COSTED////" at bounding box center [242, 211] width 55 height 11
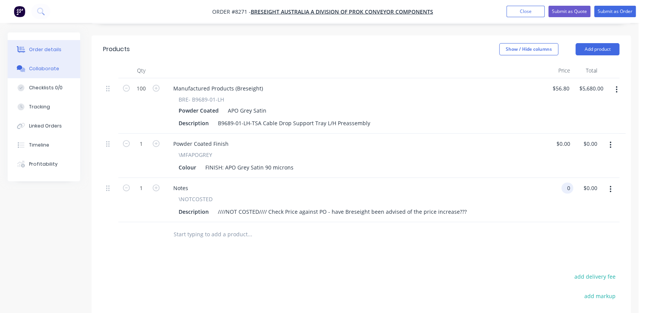
type input "$0.00"
click at [43, 61] on button "Collaborate" at bounding box center [44, 68] width 73 height 19
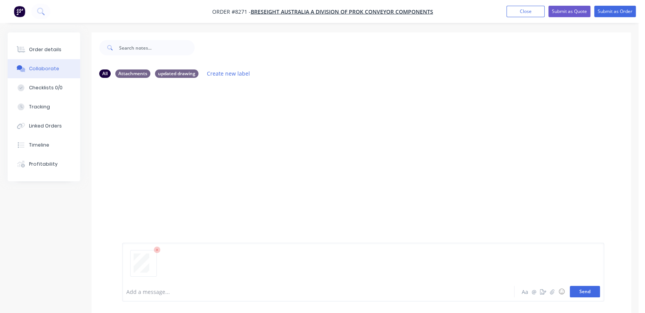
click at [591, 292] on button "Send" at bounding box center [585, 291] width 30 height 11
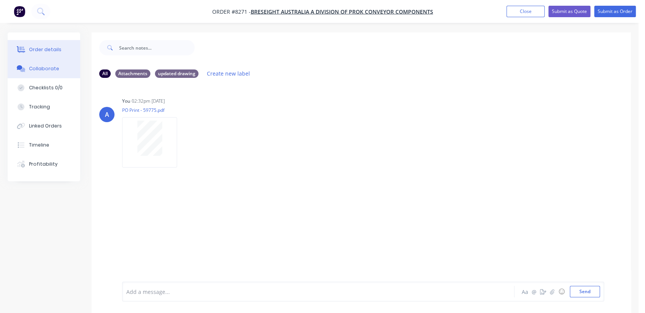
click at [43, 47] on div "Order details" at bounding box center [45, 49] width 32 height 7
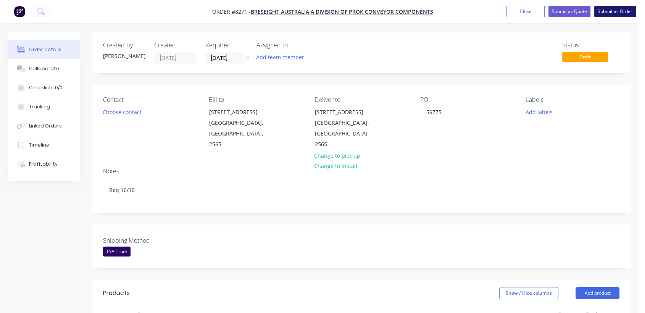
click at [620, 11] on button "Submit as Order" at bounding box center [615, 11] width 42 height 11
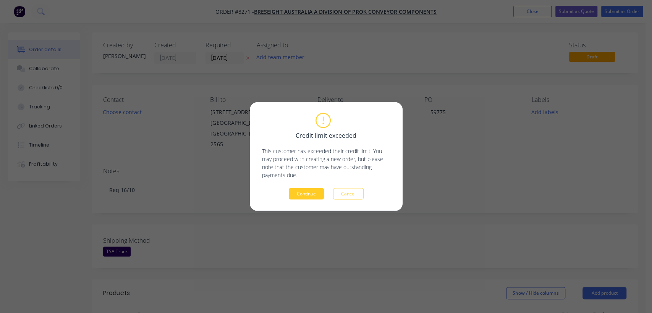
click at [314, 195] on button "Continue" at bounding box center [306, 193] width 35 height 11
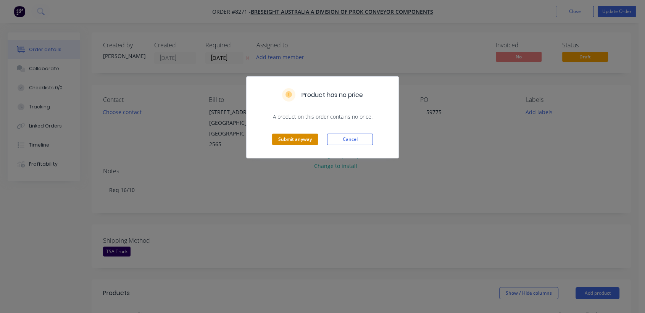
click at [283, 137] on button "Submit anyway" at bounding box center [295, 139] width 46 height 11
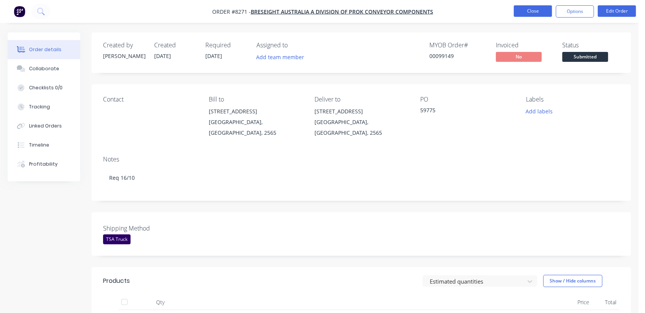
click at [540, 10] on button "Close" at bounding box center [533, 10] width 38 height 11
